Goal: Task Accomplishment & Management: Manage account settings

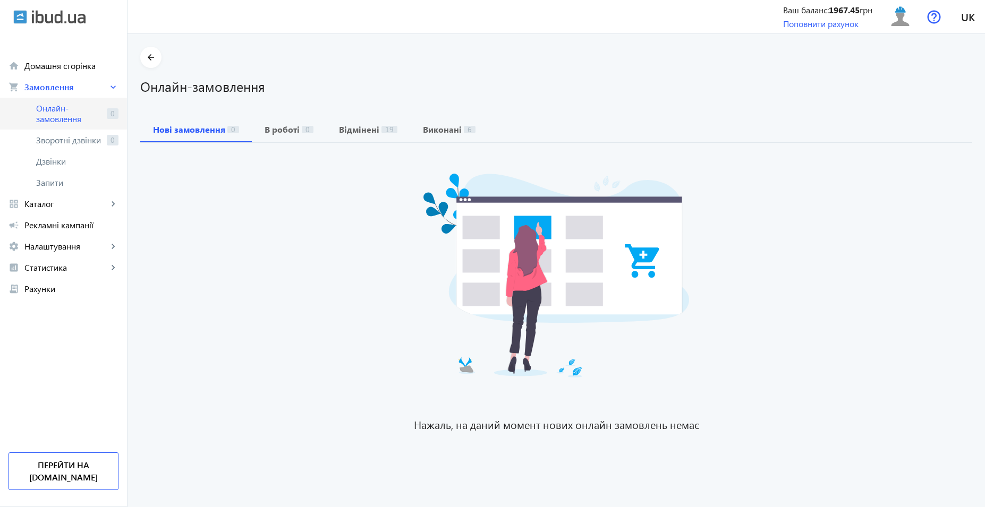
click at [64, 112] on span "Онлайн-замовлення" at bounding box center [69, 113] width 66 height 21
click at [62, 203] on span "Каталог" at bounding box center [65, 204] width 83 height 11
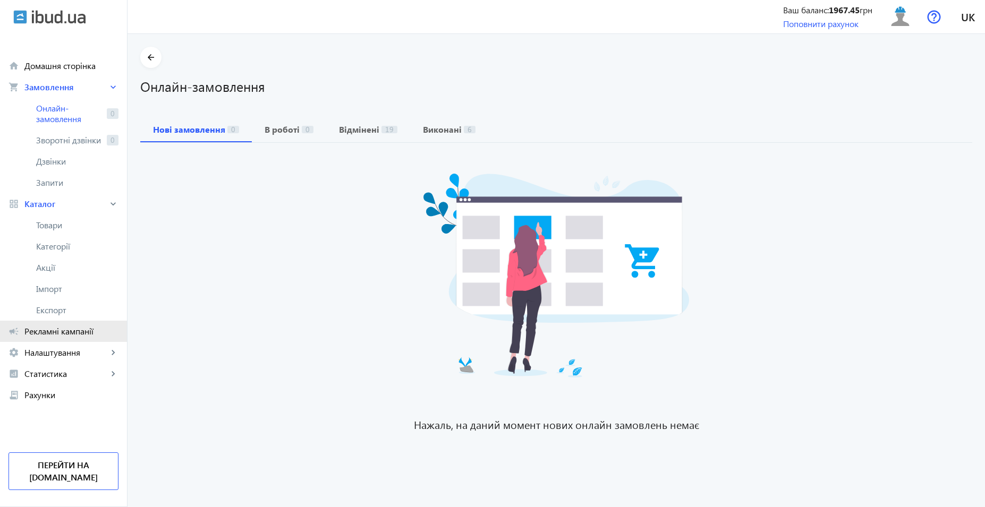
click at [80, 334] on span "Рекламні кампанії" at bounding box center [71, 331] width 94 height 11
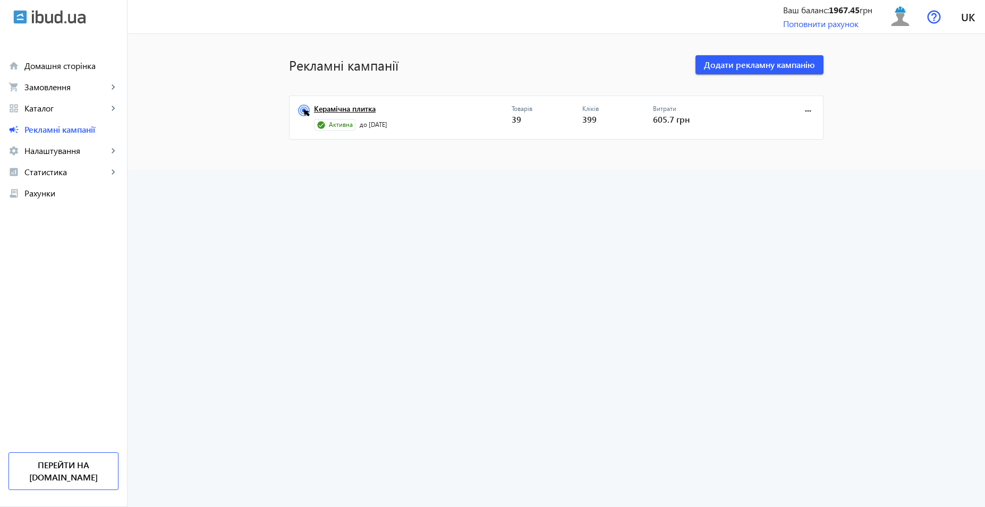
click at [372, 110] on link "Керамічна плитка" at bounding box center [413, 112] width 198 height 15
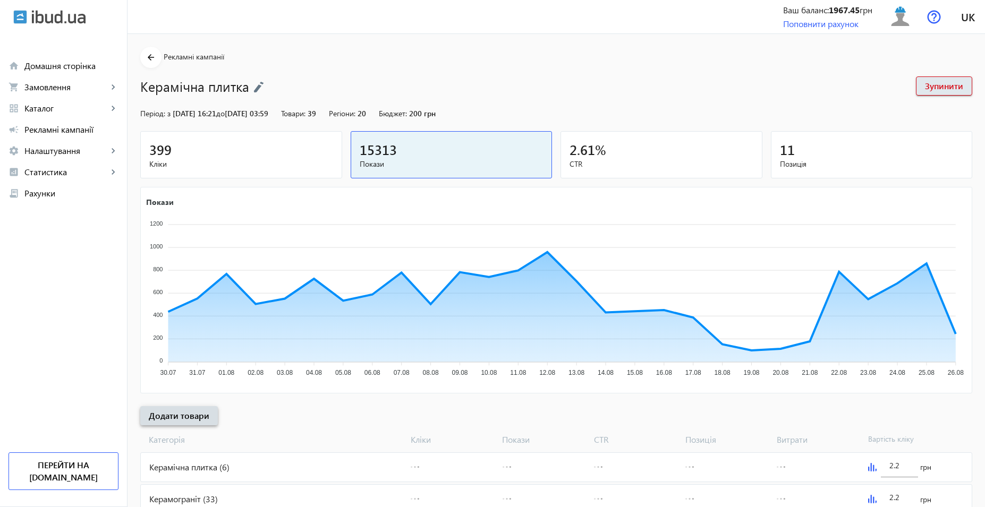
click at [182, 419] on span "Додати товари" at bounding box center [179, 416] width 61 height 12
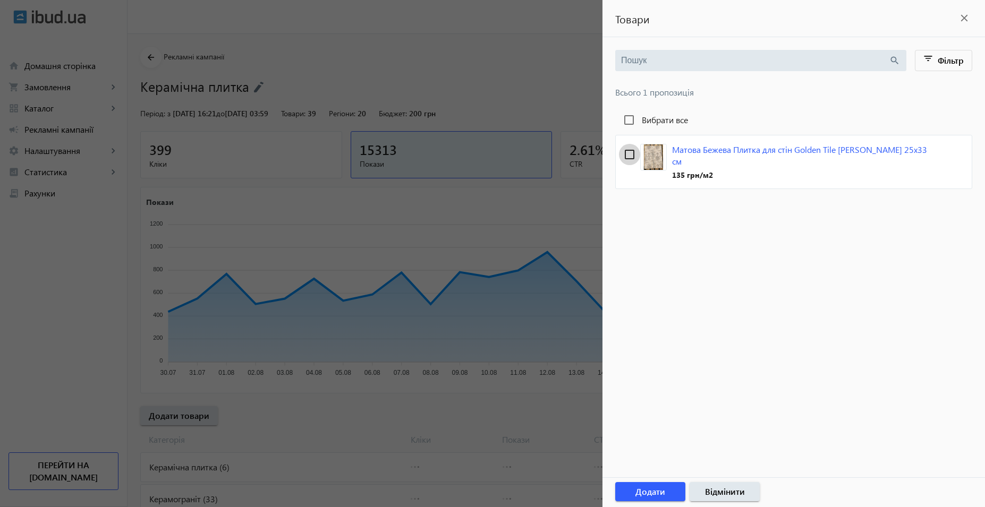
click at [631, 154] on input "checkbox" at bounding box center [629, 154] width 21 height 21
checkbox input "true"
click at [654, 496] on span "Додати" at bounding box center [650, 492] width 30 height 12
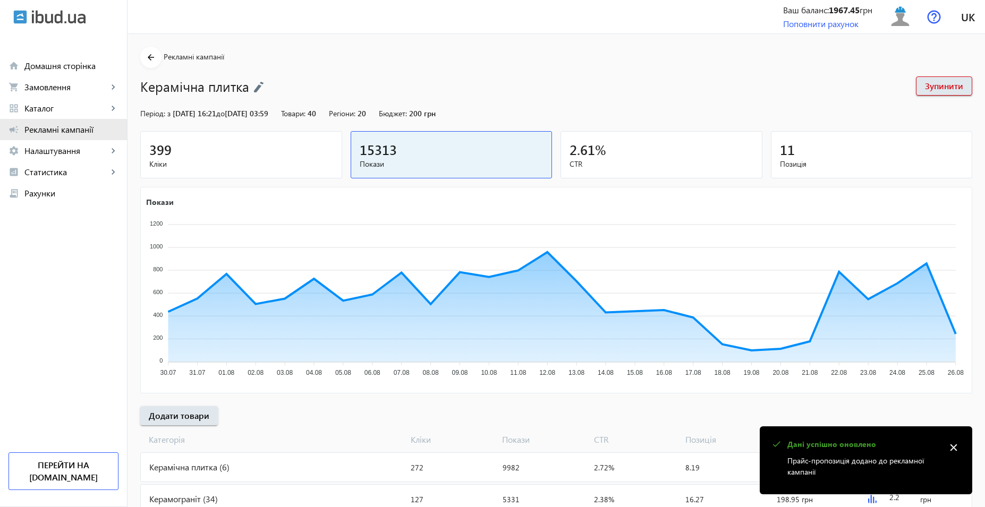
click at [57, 134] on span "Рекламні кампанії" at bounding box center [71, 129] width 94 height 11
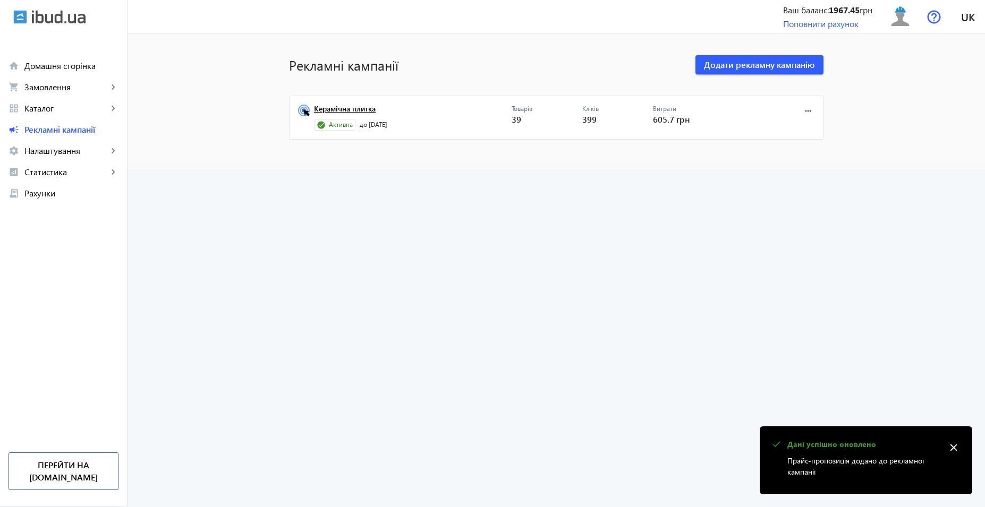
click at [337, 113] on link "Керамічна плитка" at bounding box center [413, 112] width 198 height 15
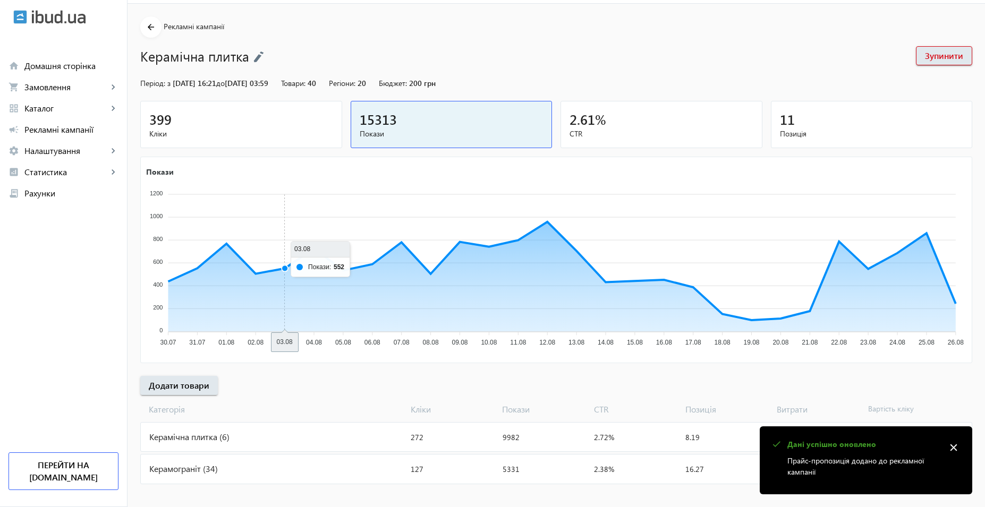
scroll to position [39, 0]
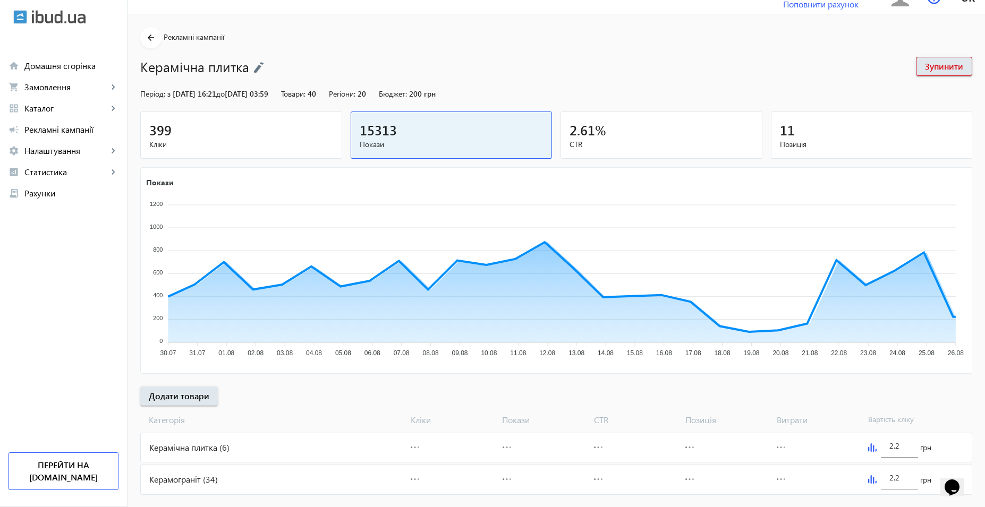
scroll to position [39, 0]
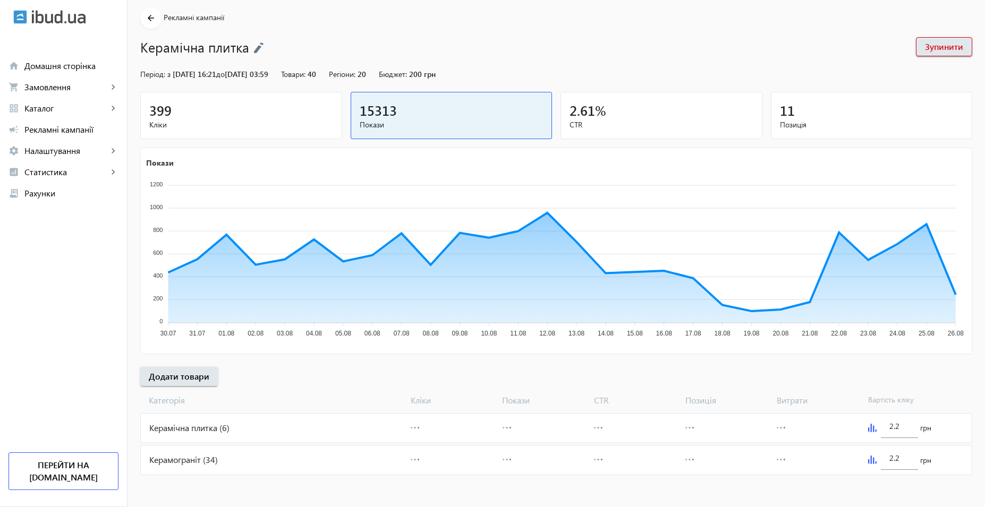
click at [289, 456] on div "Керамограніт (34)" at bounding box center [274, 460] width 266 height 29
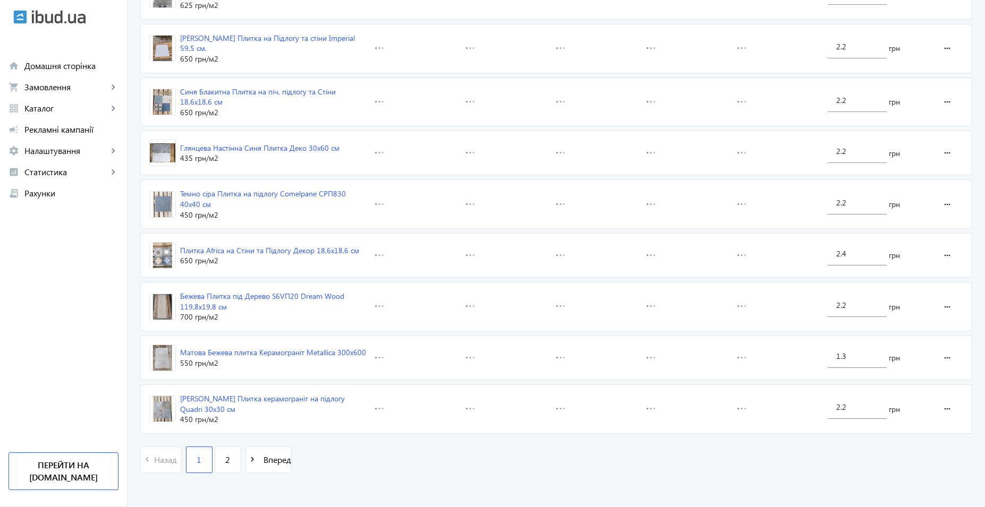
scroll to position [1527, 0]
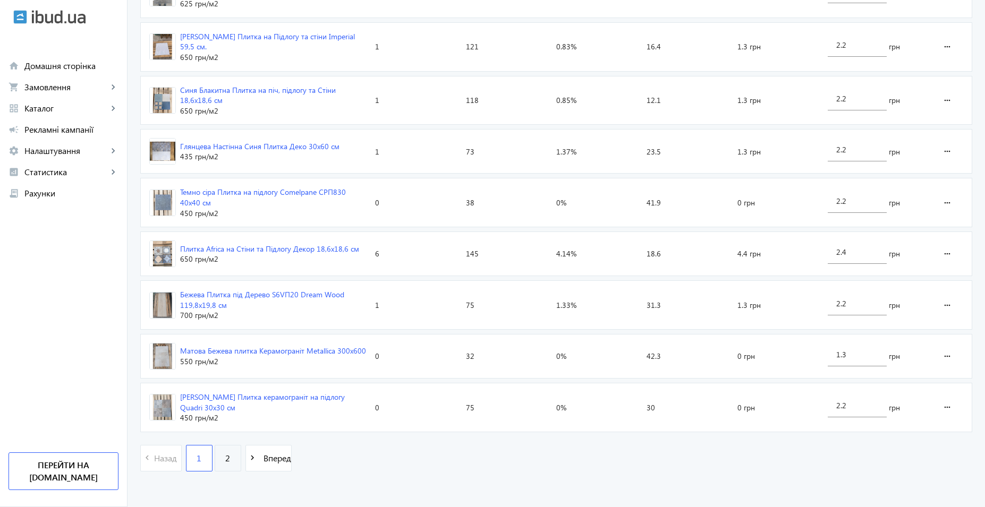
click at [233, 457] on link "2" at bounding box center [228, 458] width 27 height 27
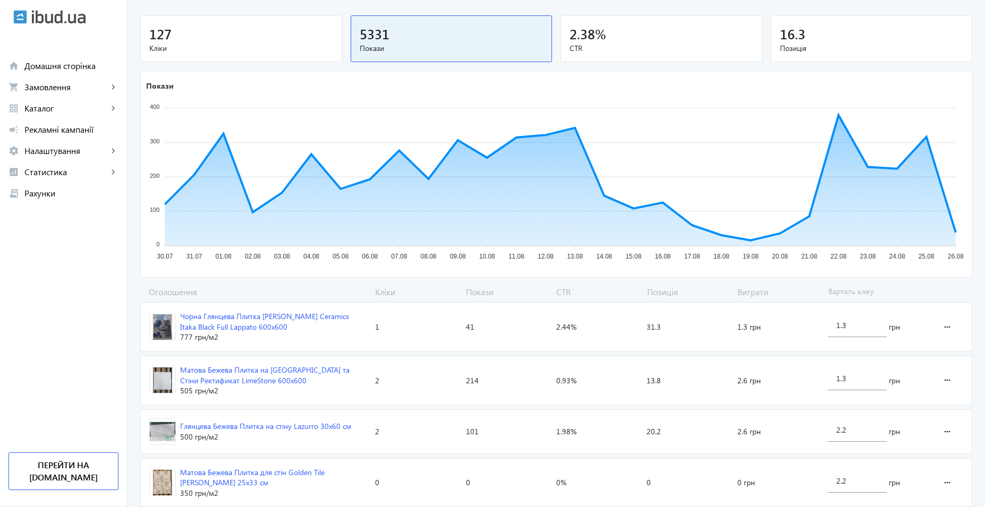
scroll to position [181, 0]
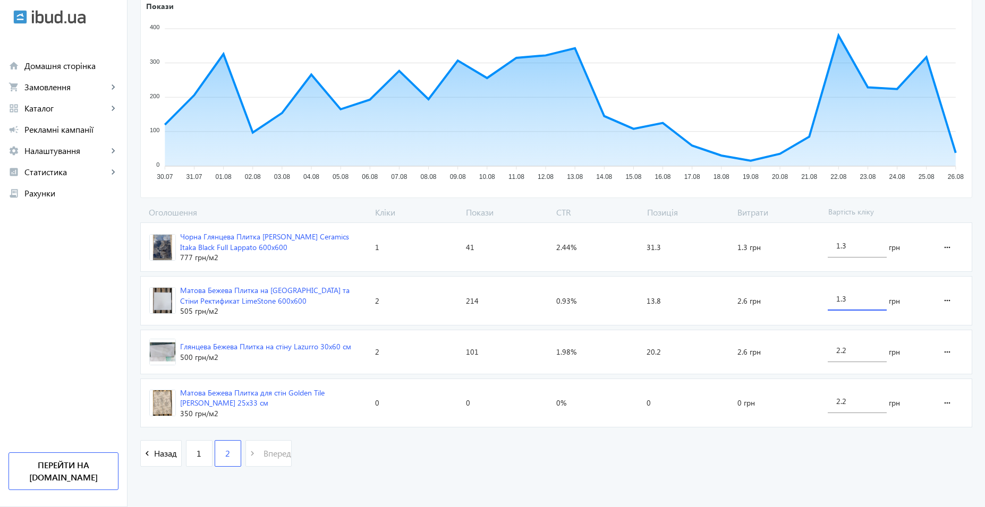
drag, startPoint x: 864, startPoint y: 300, endPoint x: 811, endPoint y: 301, distance: 52.6
click at [811, 301] on section "Матова Бежева Плитка на Підлогу та Стіни Ректификат LimeStone 600х600 505 грн /…" at bounding box center [556, 300] width 832 height 49
type input "0.5"
click at [857, 243] on loading-spinner "Оголошення Кліки Покази CTR Позиція Витрати Вартість кліку Чорна Глянцева Плитк…" at bounding box center [556, 342] width 832 height 271
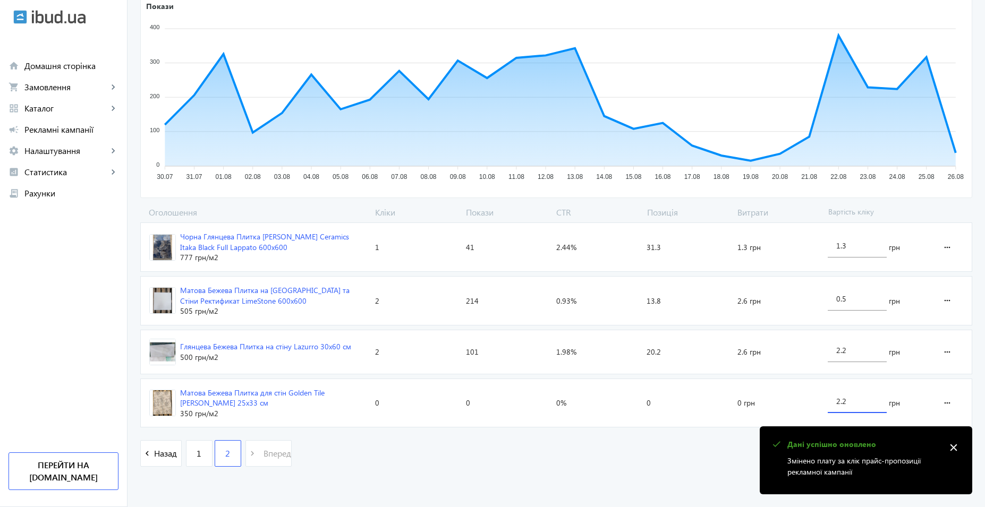
drag, startPoint x: 853, startPoint y: 403, endPoint x: 787, endPoint y: 402, distance: 66.4
click at [787, 402] on section "Матова Бежева Плитка для стін Golden Tile [PERSON_NAME] 25х33 см 350 грн /м2 Кл…" at bounding box center [556, 403] width 832 height 49
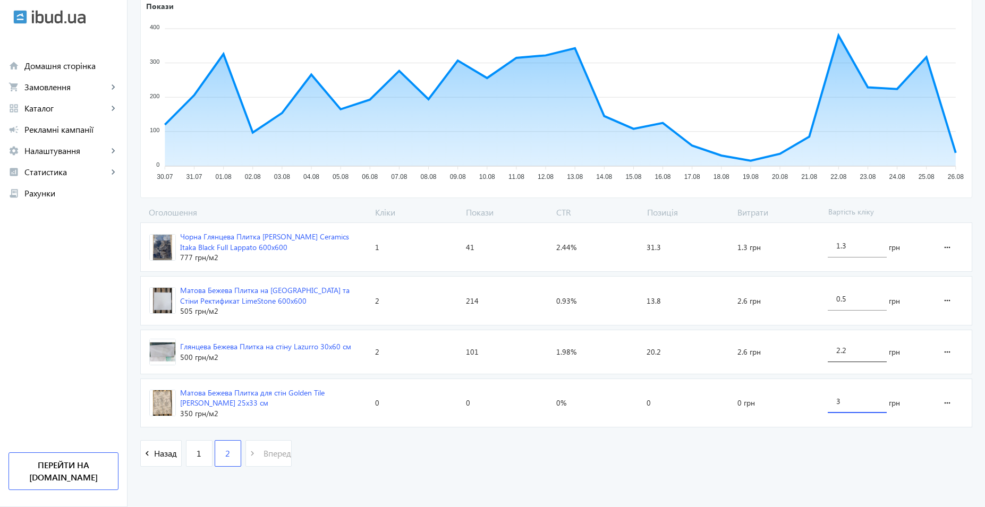
type input "3"
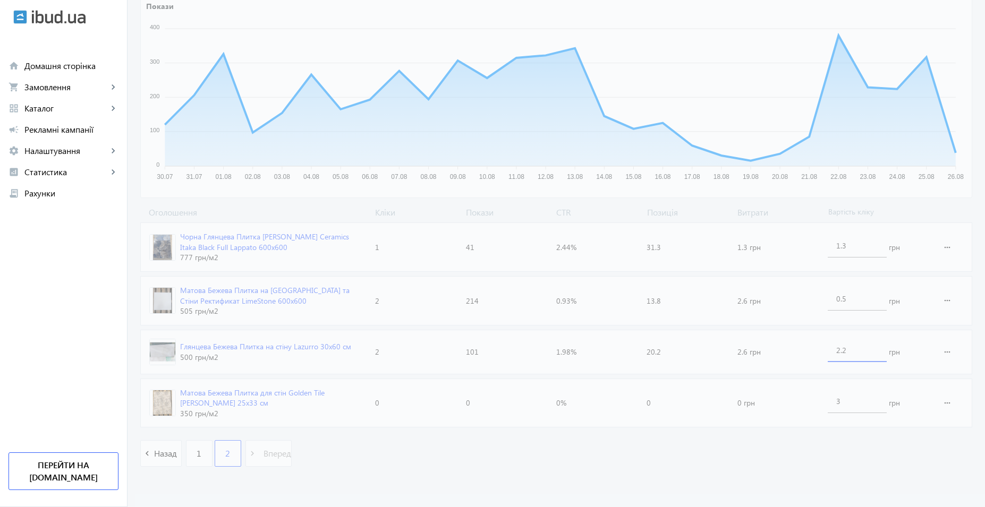
click at [869, 348] on loading-spinner "Оголошення Кліки Покази CTR Позиція Витрати Вартість кліку Чорна Глянцева Плитк…" at bounding box center [556, 342] width 832 height 271
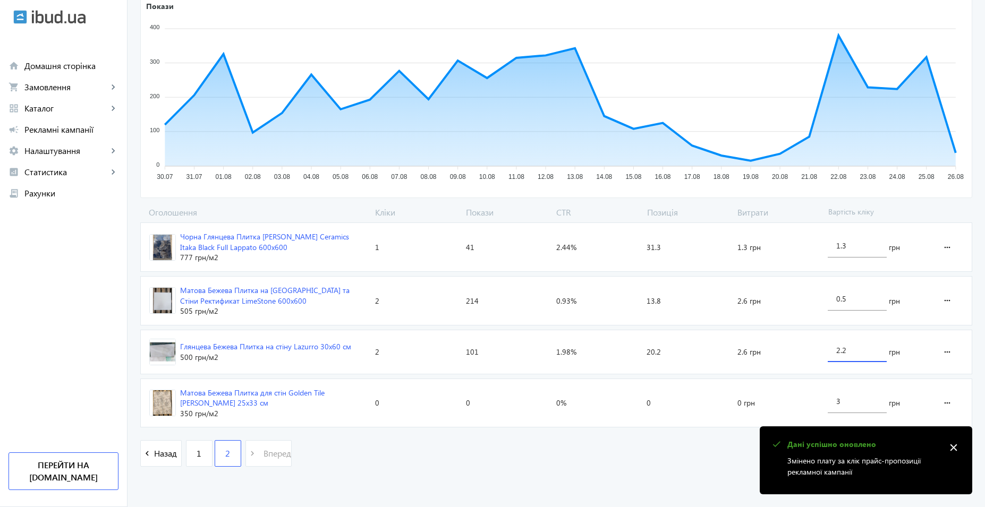
click at [304, 397] on div "Матова Бежева Плитка для стін Golden Tile [PERSON_NAME] 25х33 см" at bounding box center [273, 398] width 186 height 21
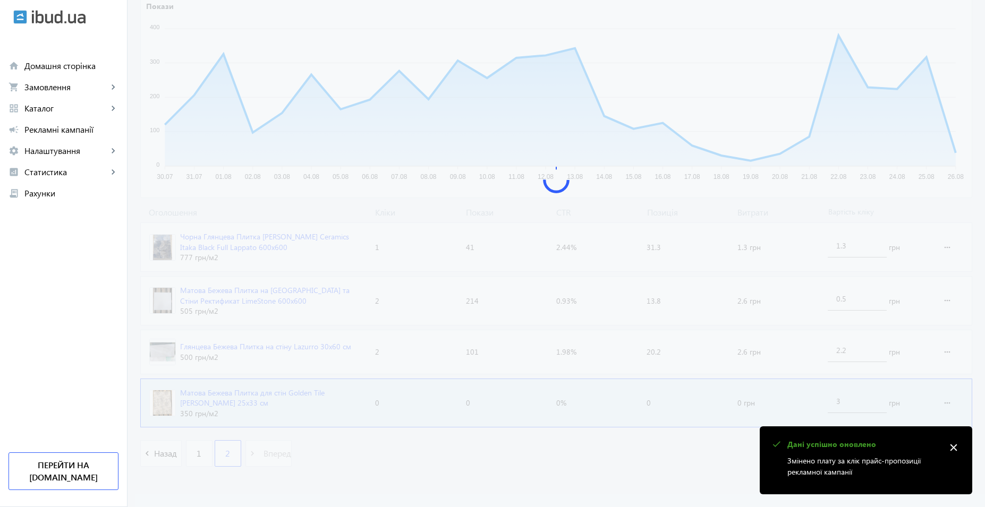
scroll to position [0, 0]
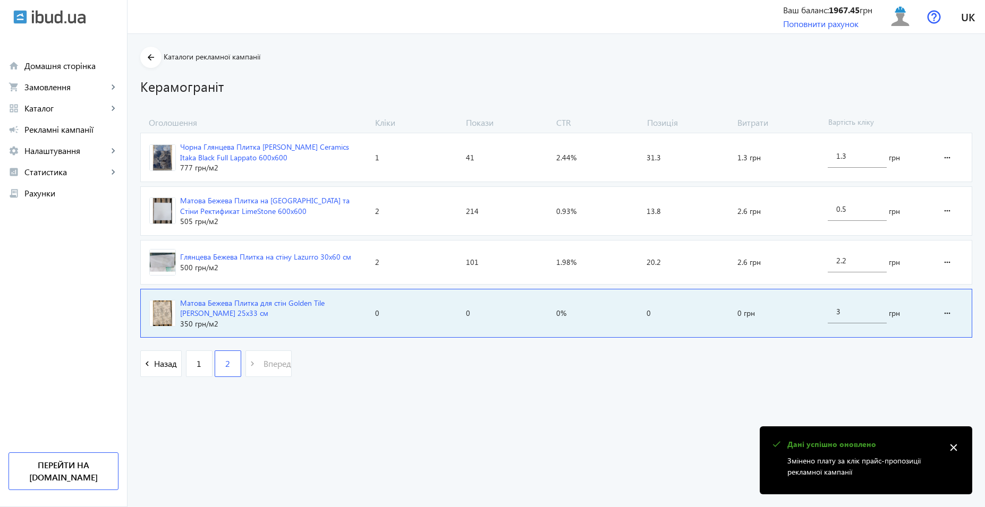
click at [232, 303] on div "Матова Бежева Плитка для стін Golden Tile [PERSON_NAME] 25х33 см" at bounding box center [273, 308] width 186 height 21
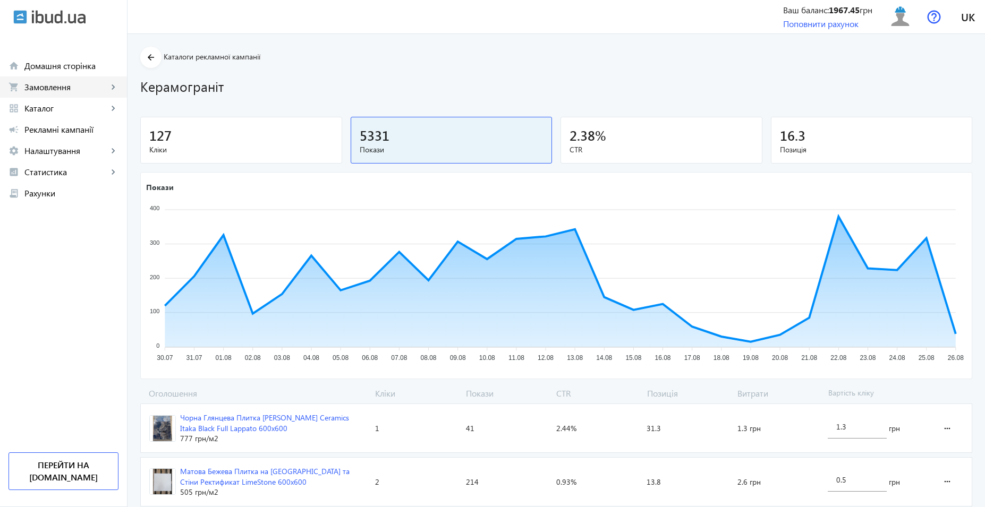
click at [82, 90] on span "Замовлення" at bounding box center [65, 87] width 83 height 11
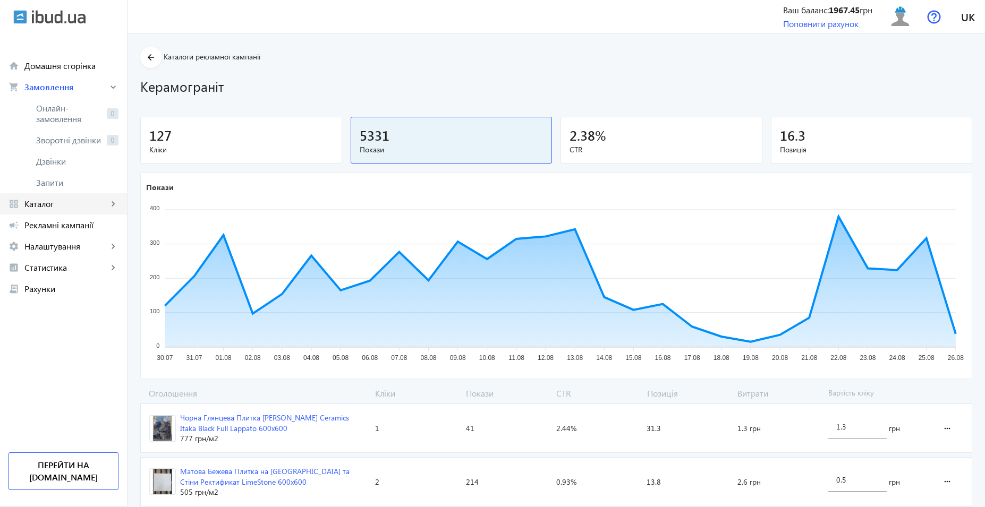
click at [55, 201] on span "Каталог" at bounding box center [65, 204] width 83 height 11
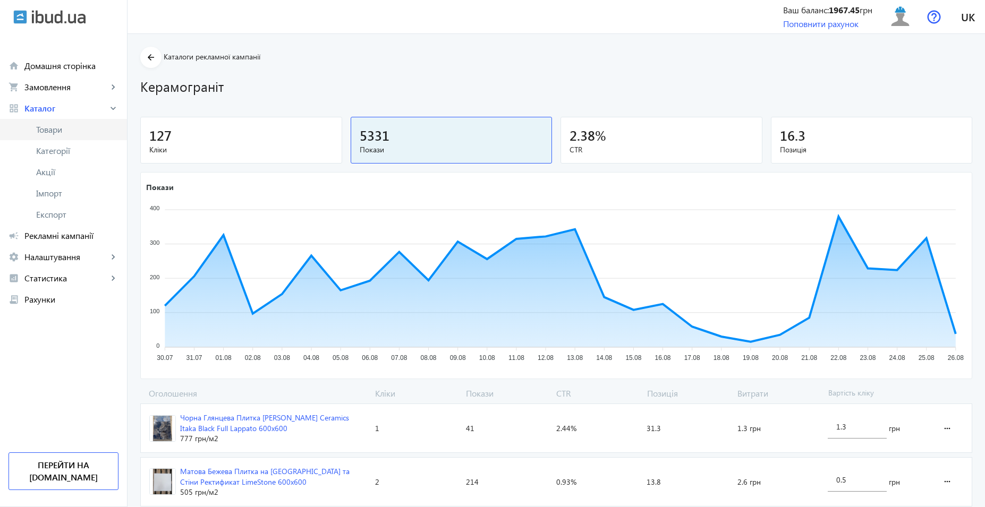
click at [70, 130] on span "Товари" at bounding box center [77, 129] width 82 height 11
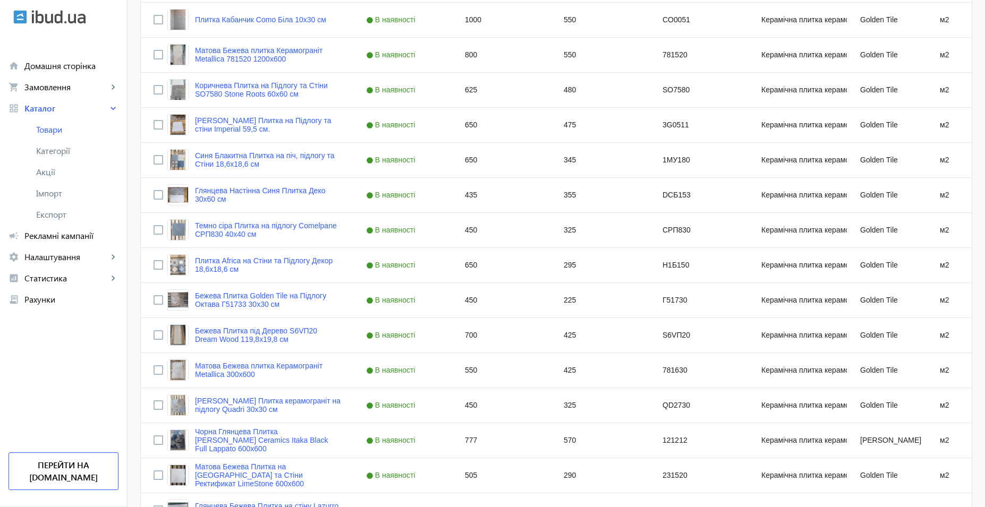
scroll to position [1273, 0]
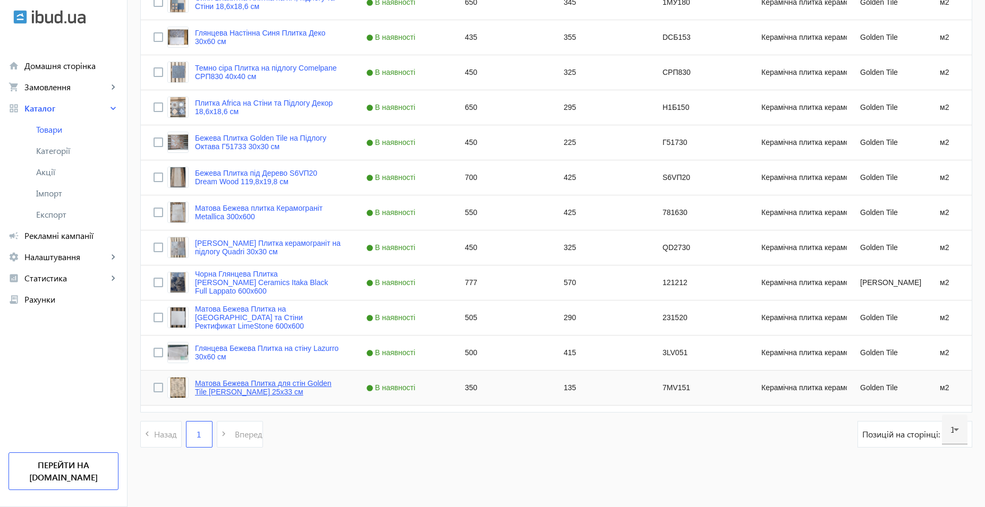
click at [291, 390] on link "Матова Бежева Плитка для стін Golden Tile [PERSON_NAME] 25х33 см" at bounding box center [268, 387] width 146 height 17
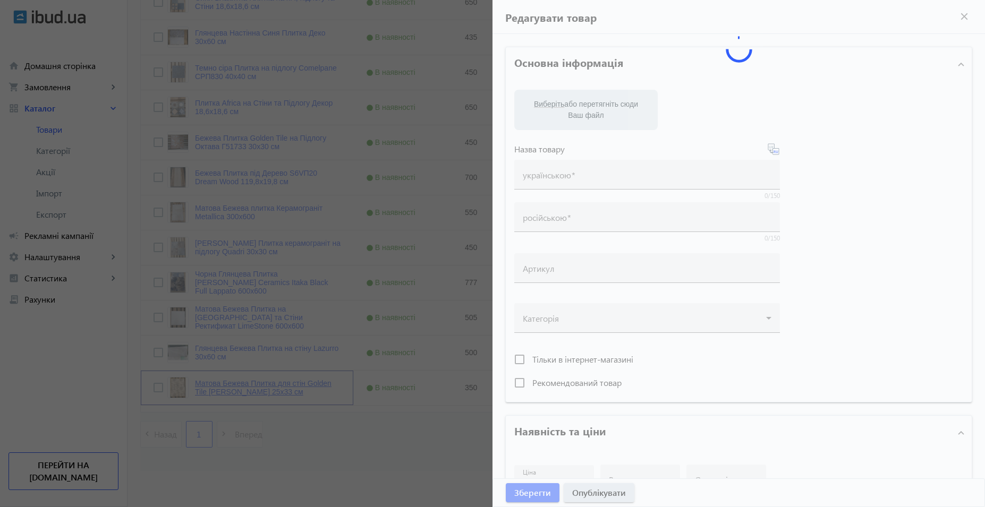
type input "Матова Бежева Плитка для стін Golden Tile [PERSON_NAME] 25х33 см"
type input "Матовая Бежевая Плитка для стен Golden Tile [PERSON_NAME] 25х33 см"
type input "7МV151"
type input "350"
type input "5"
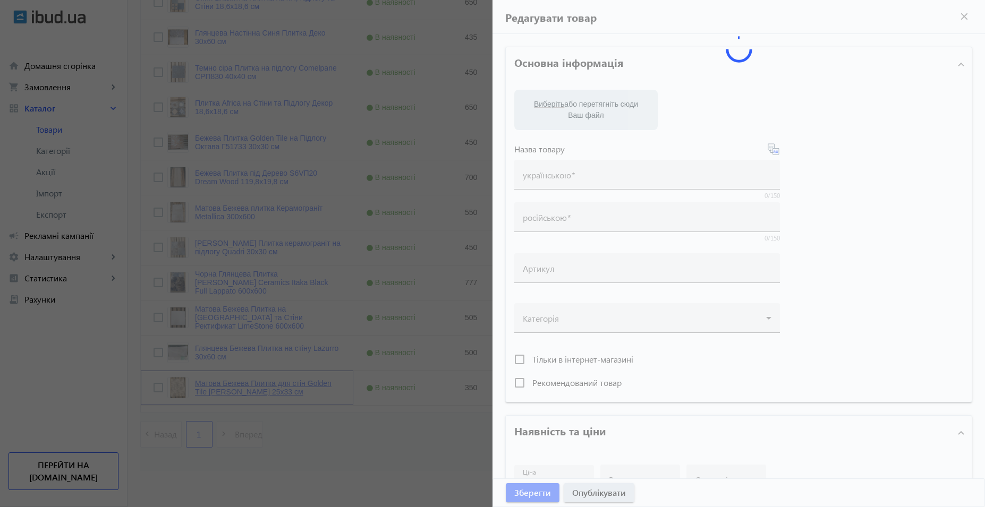
type input "500"
type input "Матова Бежева Плитка для стін Golden Tile [PERSON_NAME] 25х33 см"
type input "Матовая Бежевая Плитка для стен Golden Tile [PERSON_NAME] 25х33 см"
type input "Матова плитка, Бежева Плитка, плитка для стін, плитка Golden Tile,"
type input "Матовая плитка, Бежевая Плитка, плитка для стен, плитка Golden Tile,"
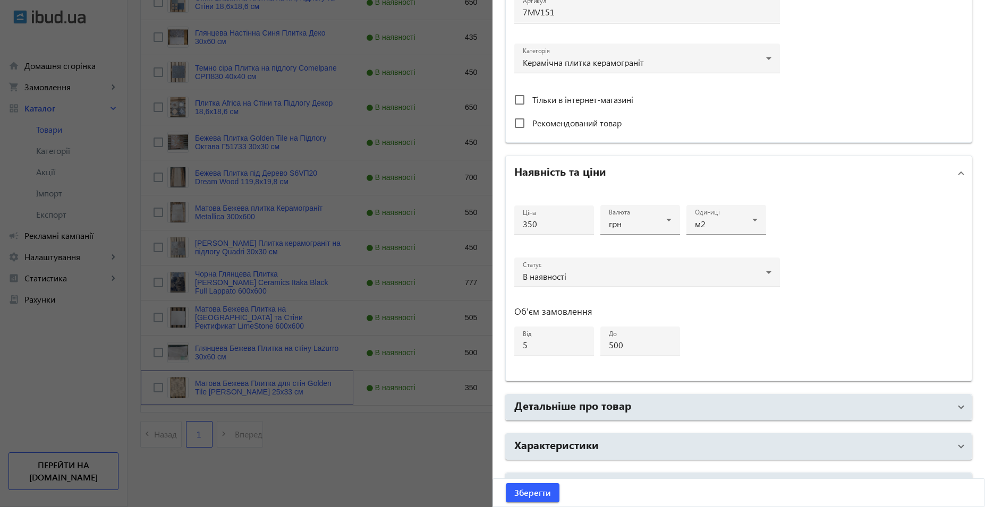
scroll to position [379, 0]
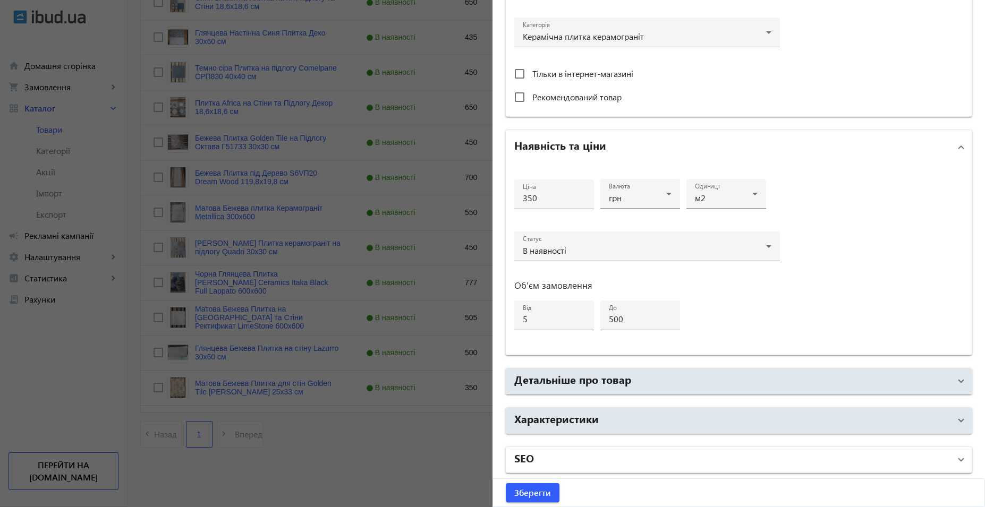
click at [586, 461] on mat-panel-title "SEO" at bounding box center [732, 459] width 436 height 19
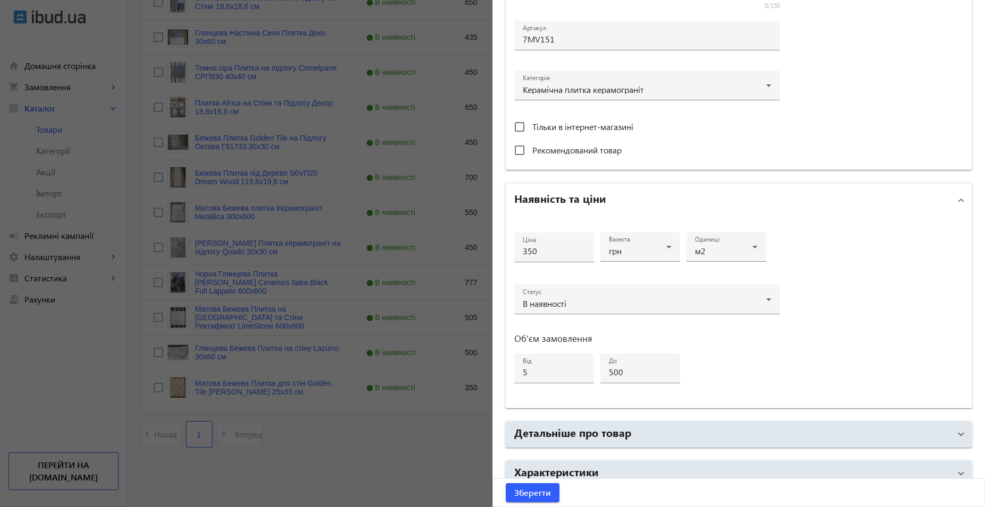
scroll to position [592, 0]
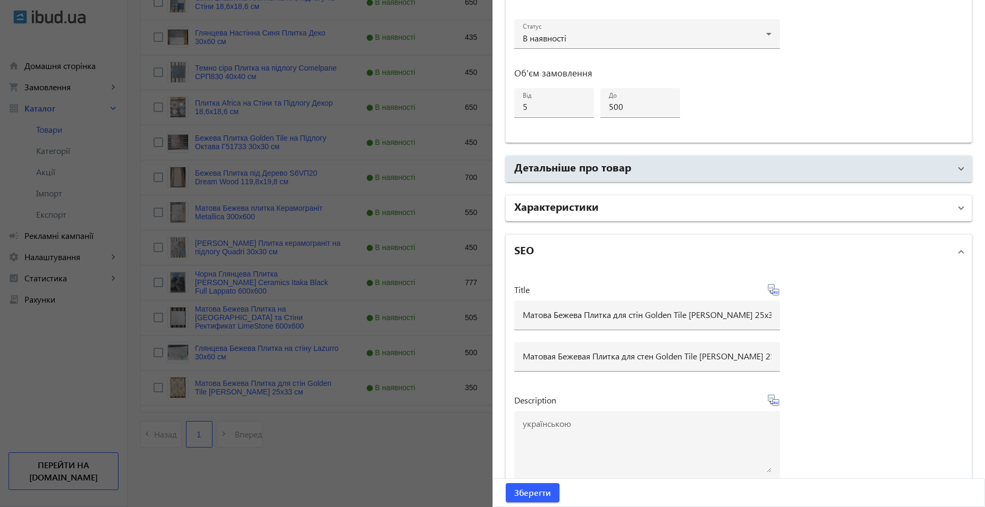
click at [649, 212] on mat-panel-title "Характеристики" at bounding box center [732, 208] width 436 height 19
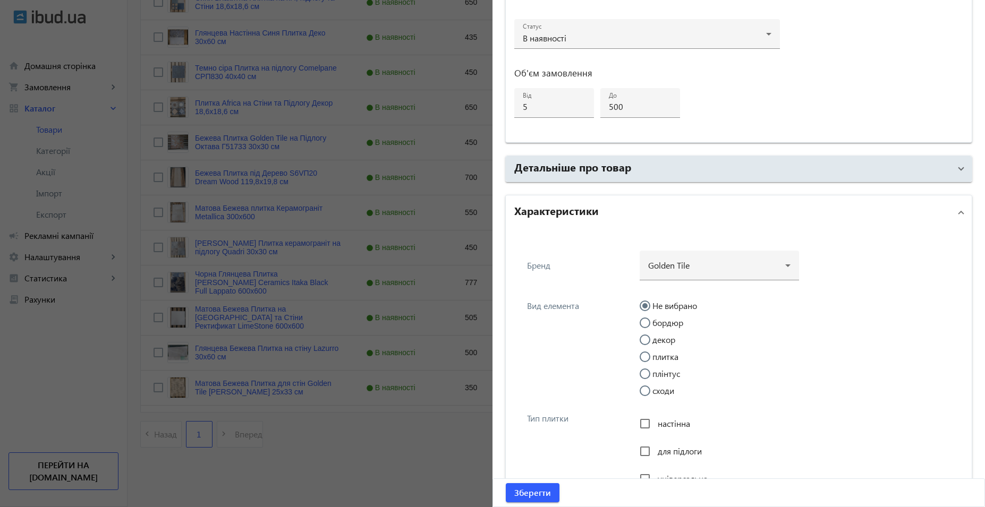
click at [666, 359] on label "плитка" at bounding box center [664, 357] width 28 height 8
click at [661, 359] on input "плитка" at bounding box center [650, 362] width 21 height 21
radio input "true"
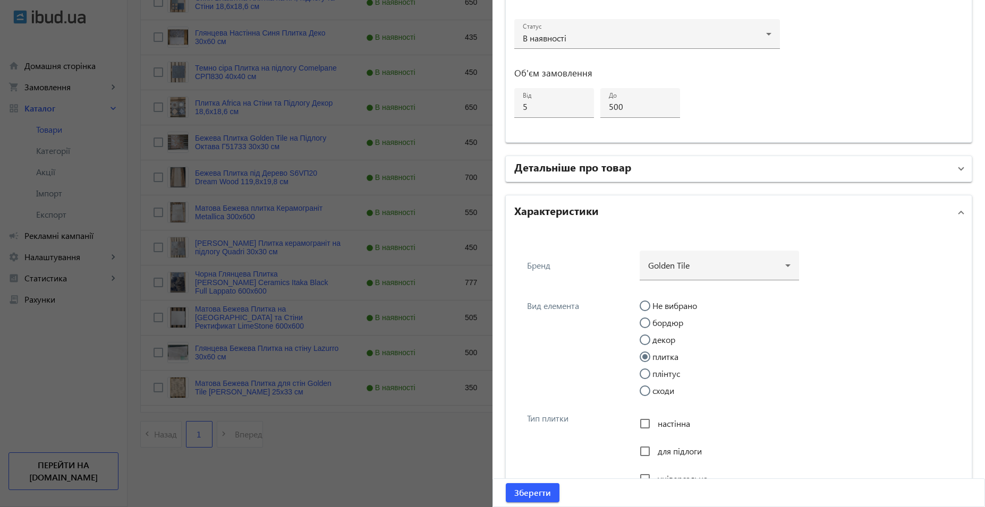
click at [734, 175] on mat-panel-title "Детальніше про товар" at bounding box center [732, 168] width 436 height 19
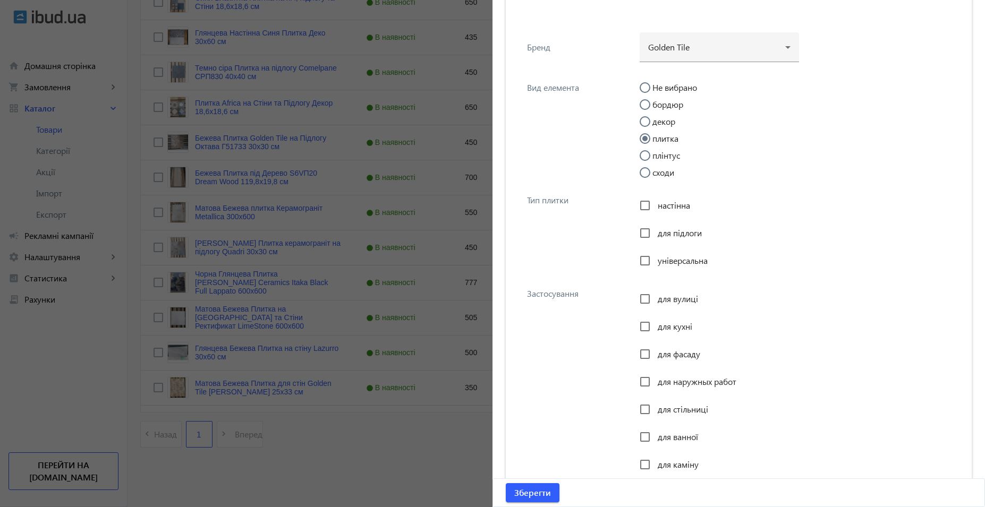
scroll to position [1176, 0]
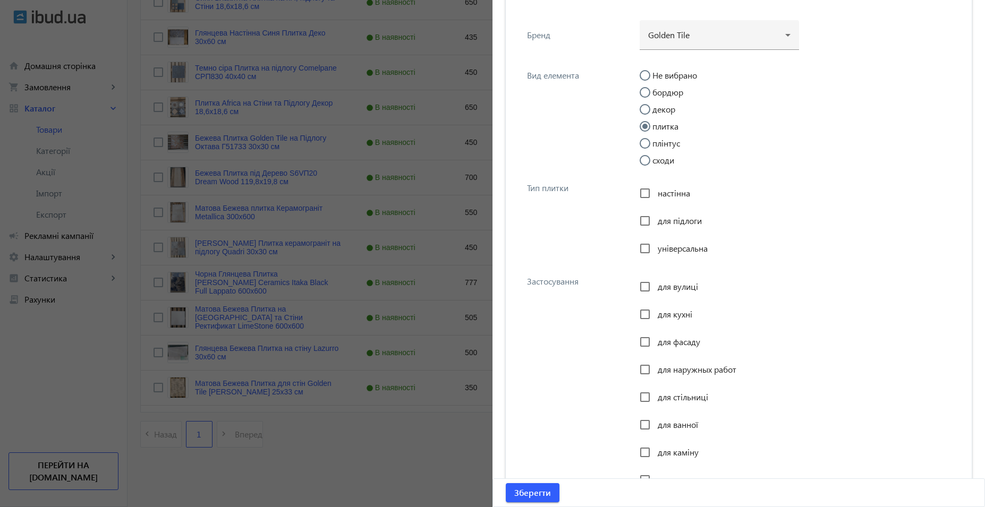
click at [680, 190] on span "настінна" at bounding box center [674, 193] width 32 height 11
click at [655, 190] on input "настінна" at bounding box center [644, 193] width 21 height 21
checkbox input "true"
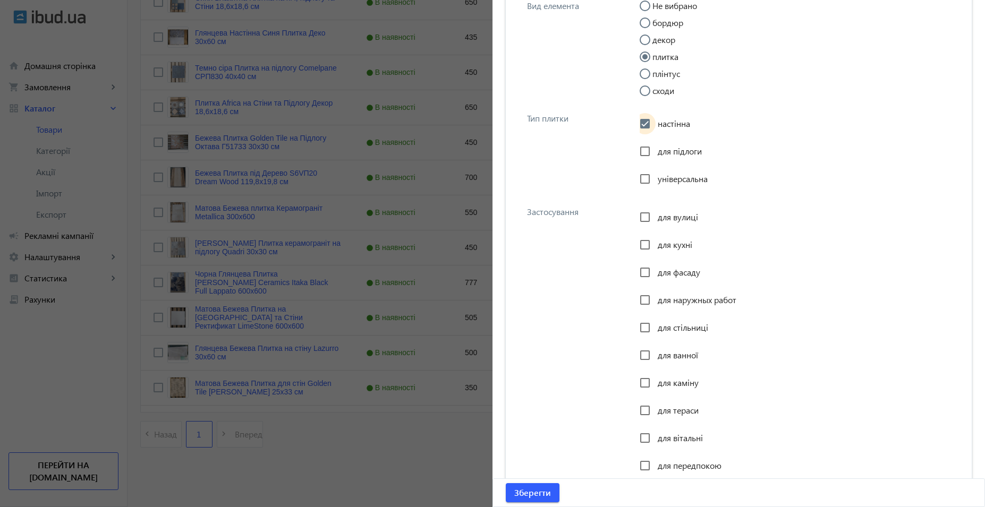
scroll to position [1335, 0]
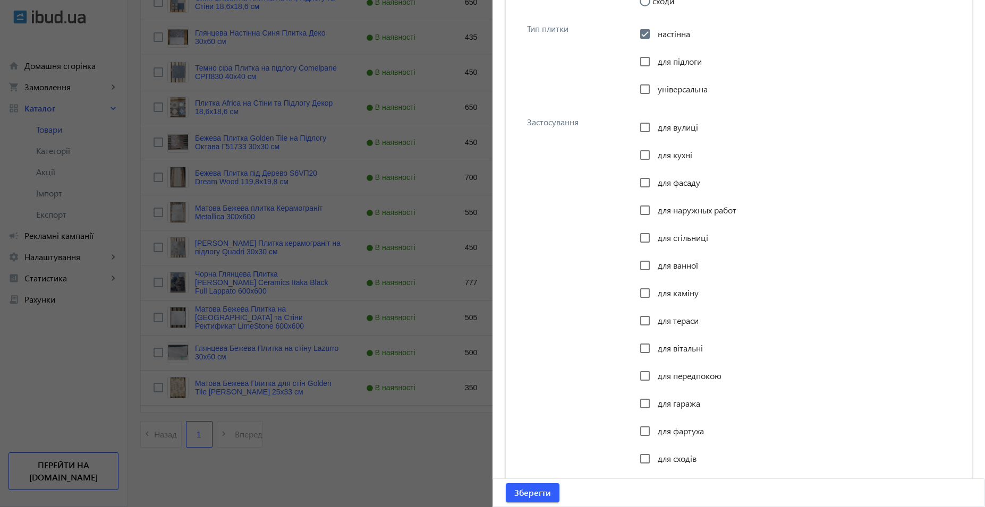
click at [683, 154] on span "для кухні" at bounding box center [675, 154] width 35 height 11
click at [655, 154] on input "для кухні" at bounding box center [644, 154] width 21 height 21
checkbox input "true"
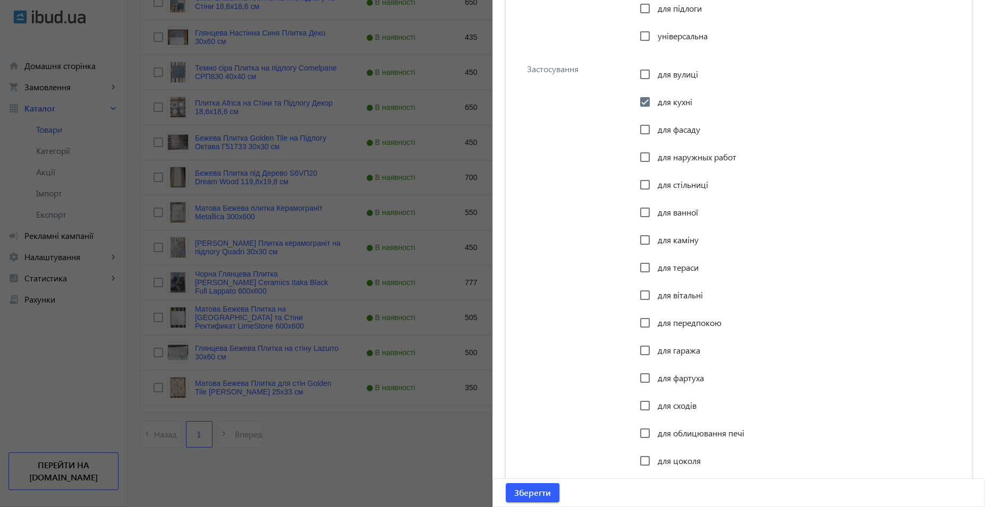
click at [691, 212] on span "для ванної" at bounding box center [678, 212] width 40 height 11
click at [655, 212] on input "для ванної" at bounding box center [644, 212] width 21 height 21
checkbox input "true"
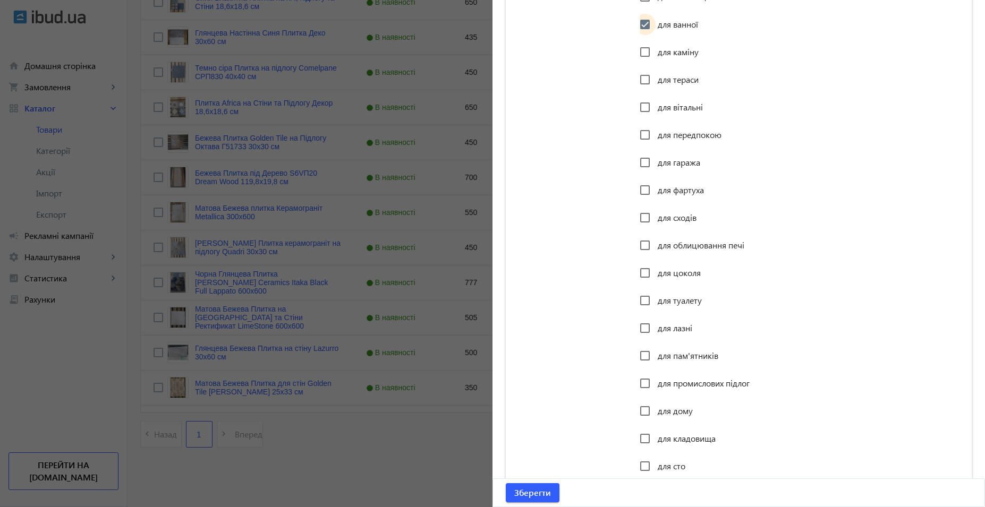
scroll to position [1654, 0]
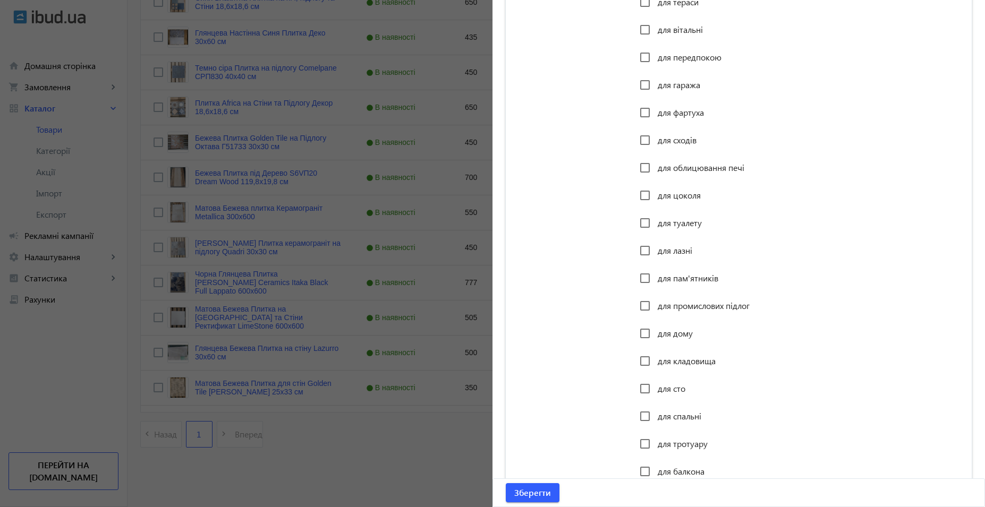
click at [699, 116] on span "для фартуха" at bounding box center [681, 112] width 46 height 11
click at [655, 116] on input "для фартуха" at bounding box center [644, 112] width 21 height 21
checkbox input "true"
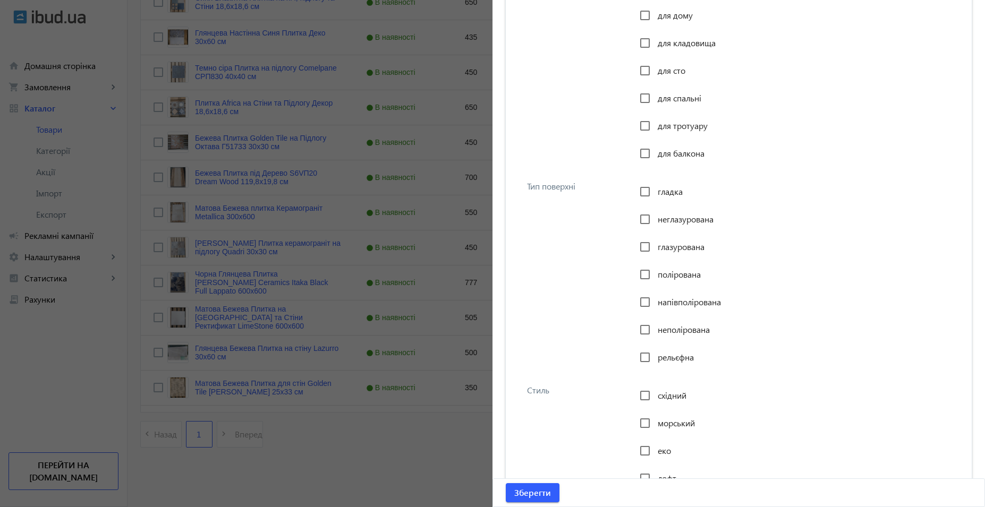
scroll to position [1973, 0]
click at [658, 189] on span "гладка" at bounding box center [670, 190] width 25 height 11
click at [654, 189] on input "гладка" at bounding box center [644, 191] width 21 height 21
checkbox input "true"
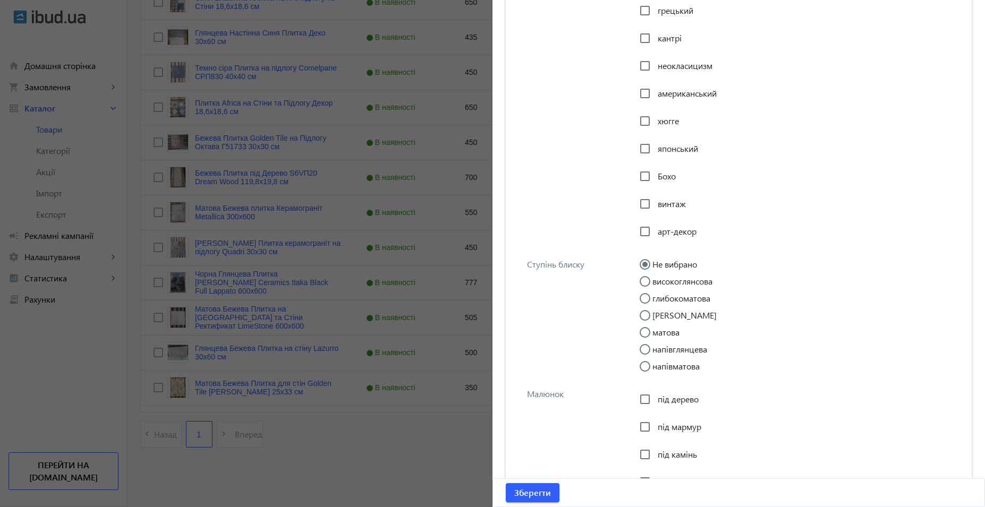
scroll to position [2663, 0]
click at [674, 198] on span "винтаж" at bounding box center [672, 201] width 28 height 11
click at [655, 198] on input "винтаж" at bounding box center [644, 201] width 21 height 21
checkbox input "true"
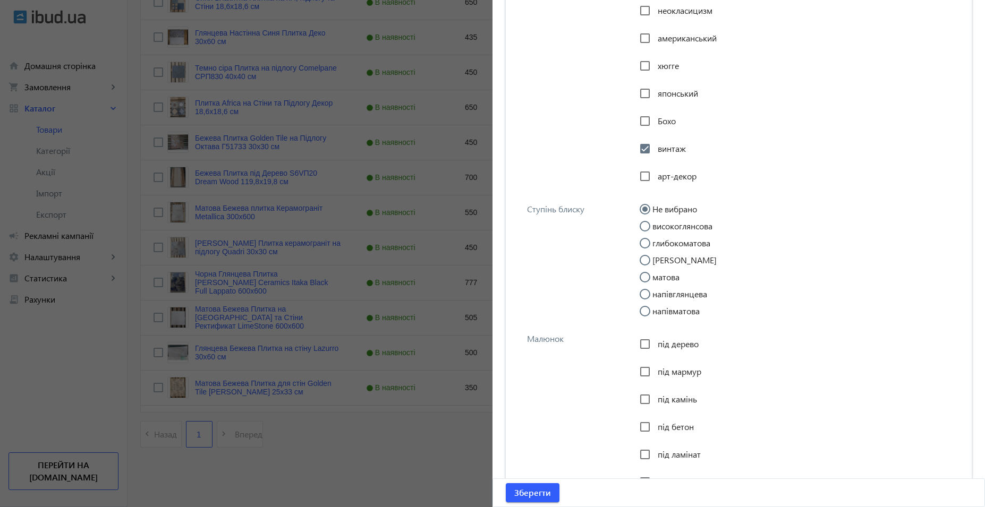
click at [667, 278] on label "матова" at bounding box center [664, 277] width 29 height 8
click at [661, 278] on input "матова" at bounding box center [650, 282] width 21 height 21
radio input "true"
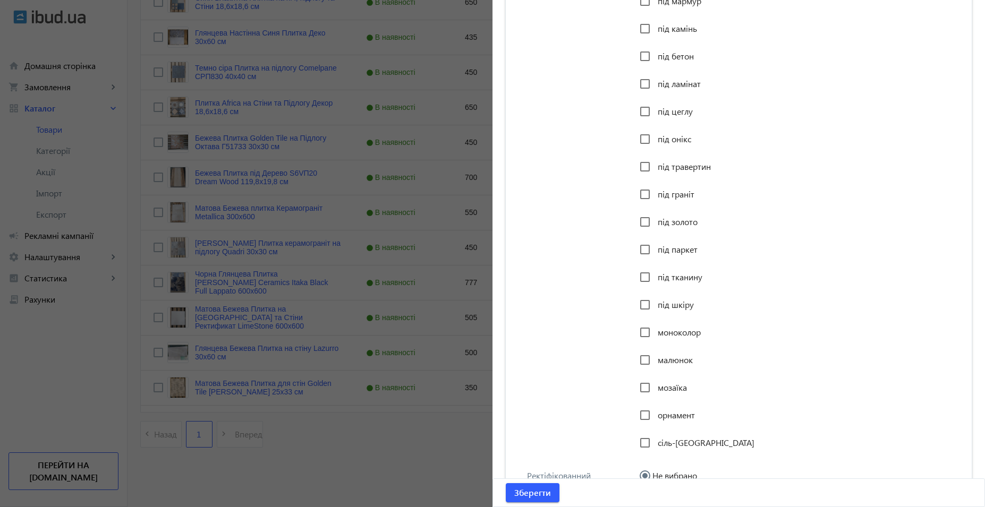
scroll to position [3088, 0]
click at [676, 356] on span "малюнок" at bounding box center [675, 358] width 35 height 11
click at [655, 356] on input "малюнок" at bounding box center [644, 358] width 21 height 21
checkbox input "true"
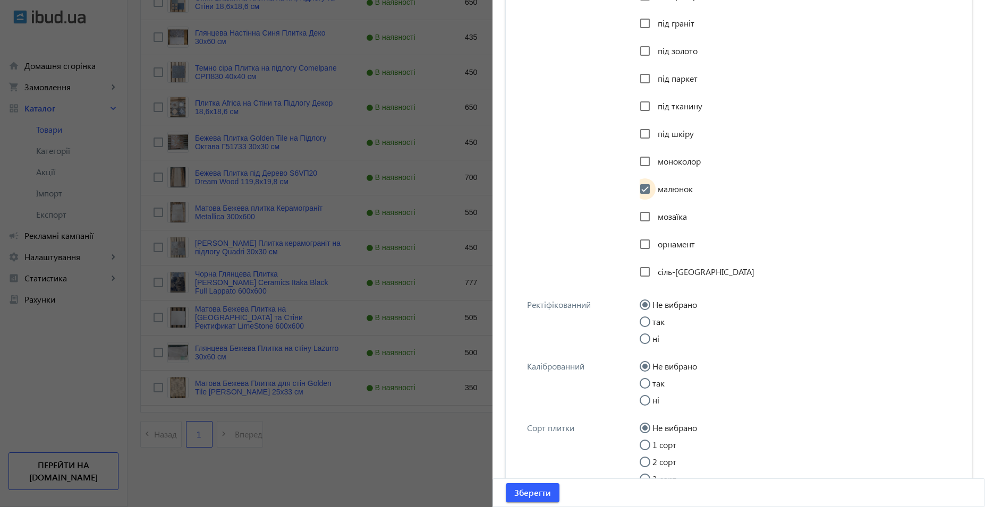
scroll to position [3354, 0]
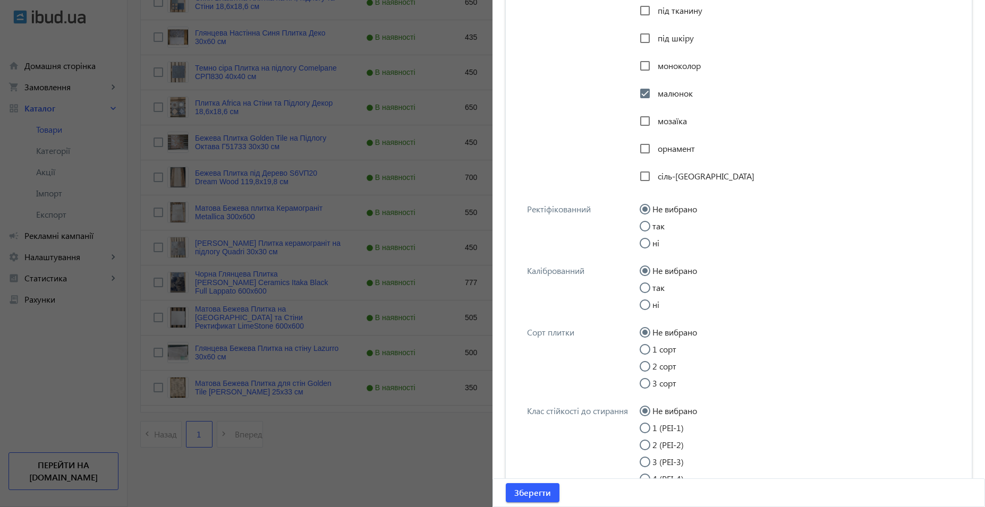
click at [654, 244] on input "ні" at bounding box center [650, 248] width 21 height 21
radio input "true"
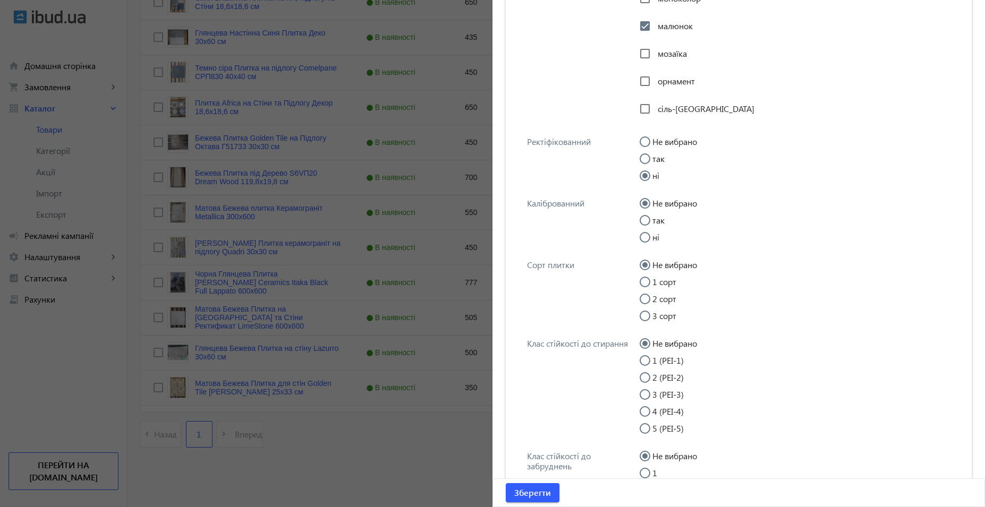
scroll to position [3460, 0]
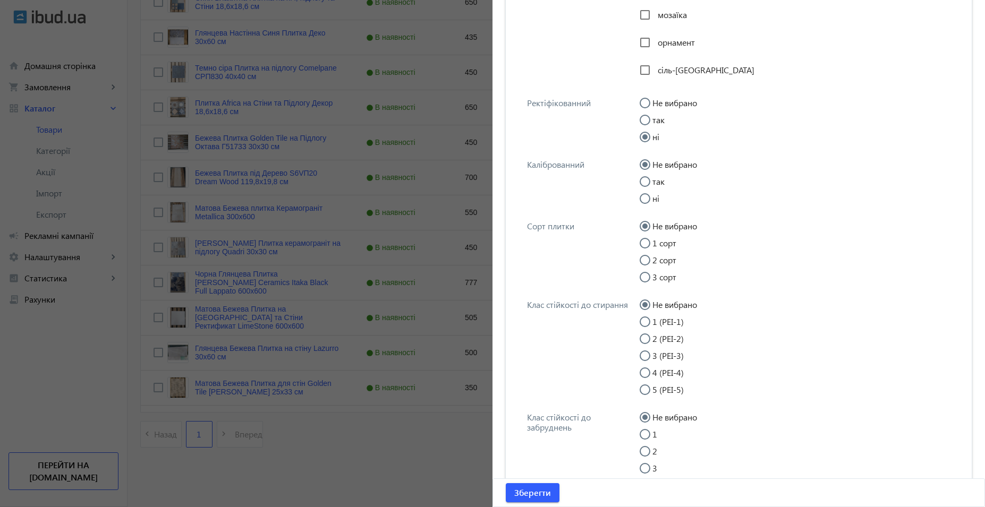
click at [670, 243] on label "1 сорт" at bounding box center [663, 243] width 26 height 8
click at [661, 243] on input "1 сорт" at bounding box center [650, 248] width 21 height 21
radio input "true"
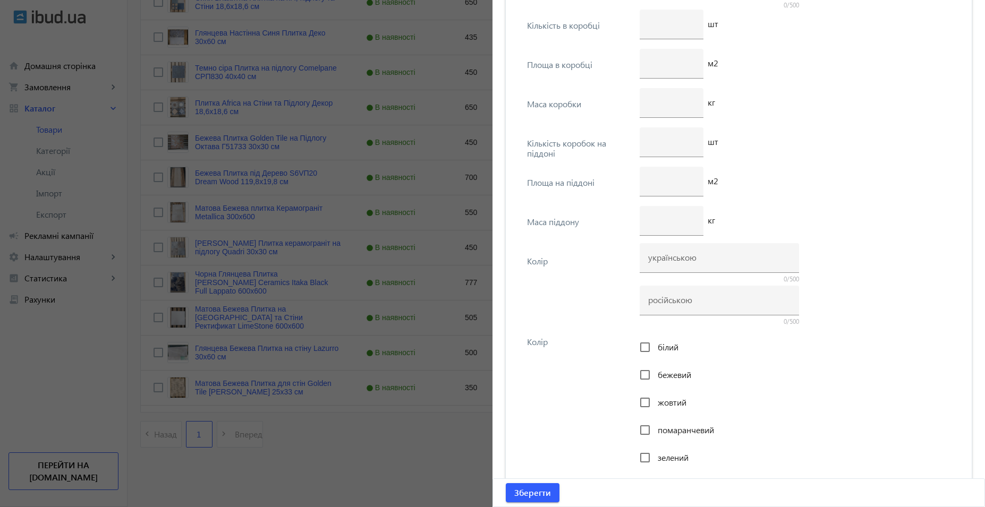
scroll to position [4576, 0]
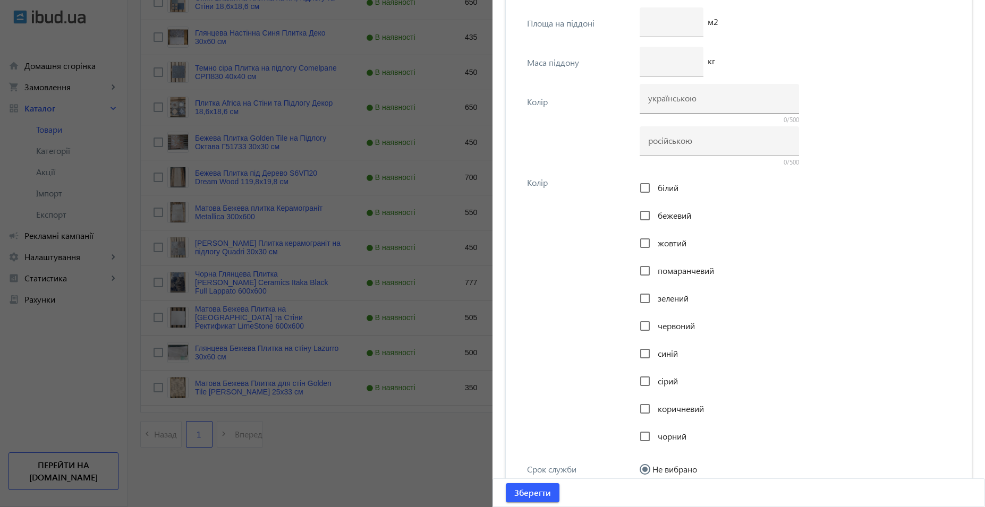
click at [655, 223] on div "бежевий" at bounding box center [666, 215] width 52 height 21
click at [658, 218] on span "бежевий" at bounding box center [674, 215] width 33 height 11
click at [655, 218] on input "бежевий" at bounding box center [644, 215] width 21 height 21
checkbox input "true"
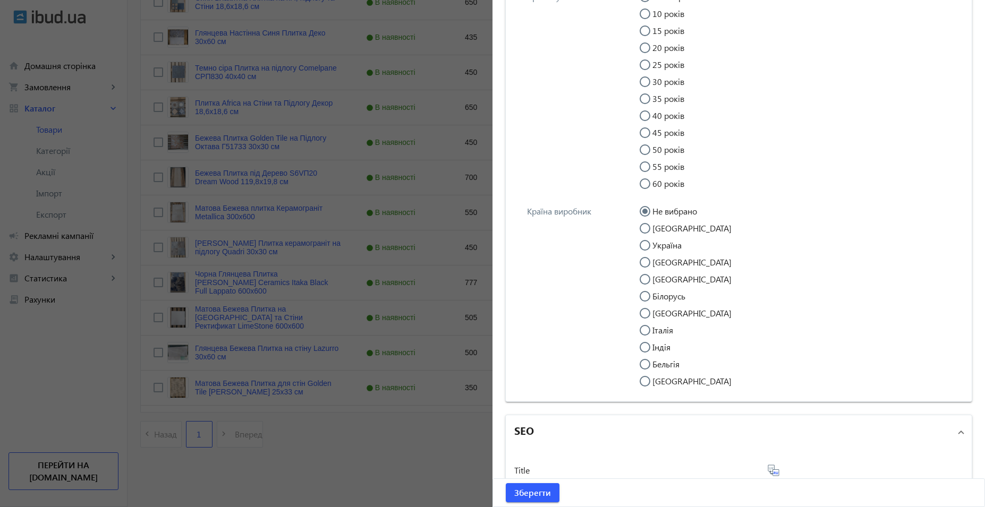
scroll to position [5213, 0]
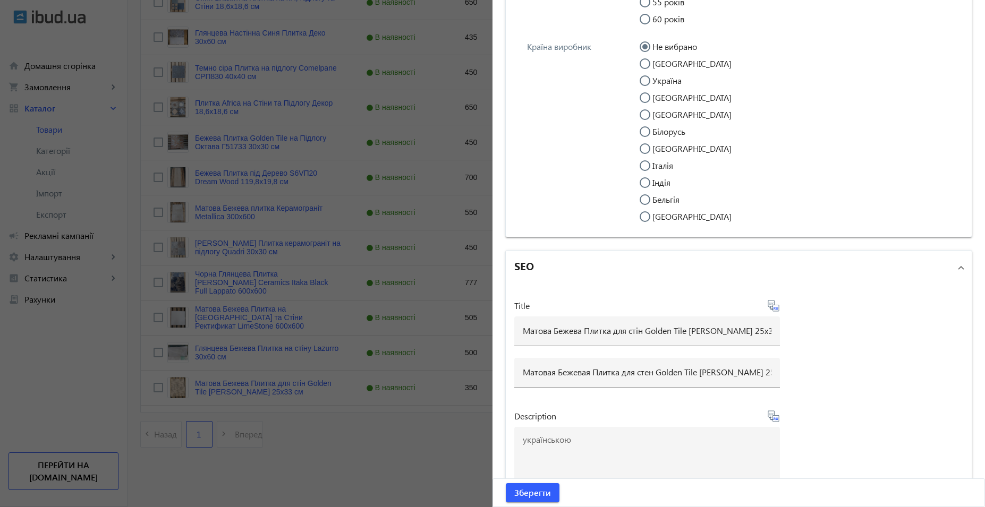
click at [662, 82] on label "Україна" at bounding box center [665, 80] width 31 height 8
click at [661, 82] on input "Україна" at bounding box center [650, 85] width 21 height 21
radio input "true"
click at [522, 487] on span "Зберегти" at bounding box center [532, 493] width 37 height 12
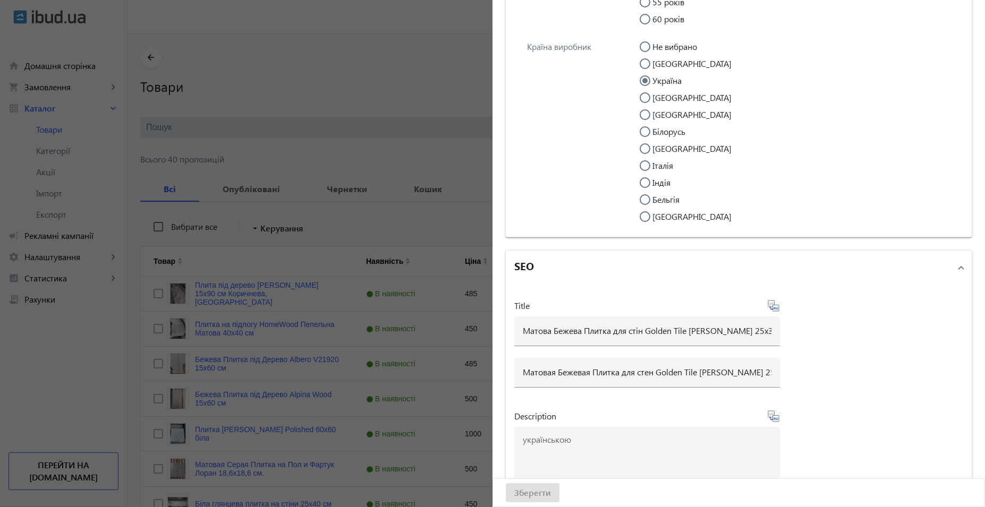
scroll to position [0, 0]
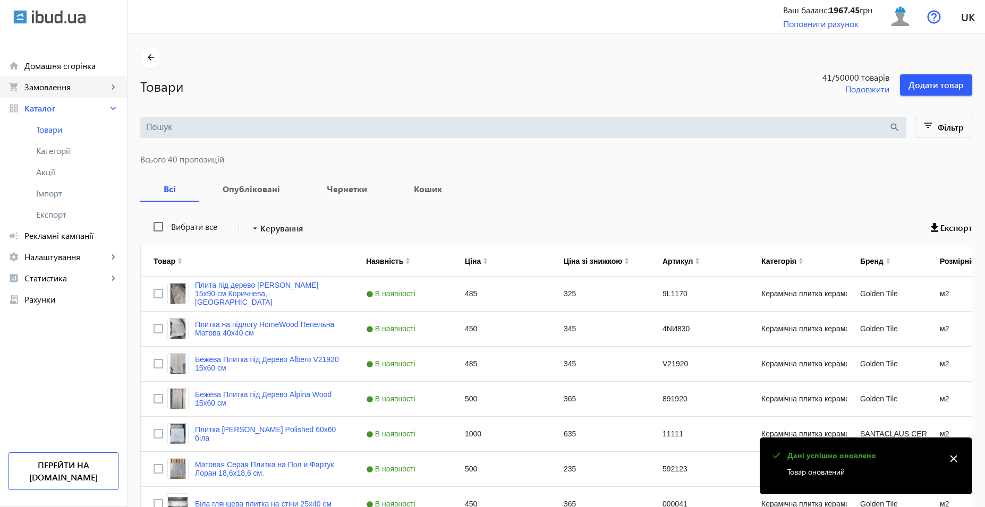
click at [72, 87] on span "Замовлення" at bounding box center [65, 87] width 83 height 11
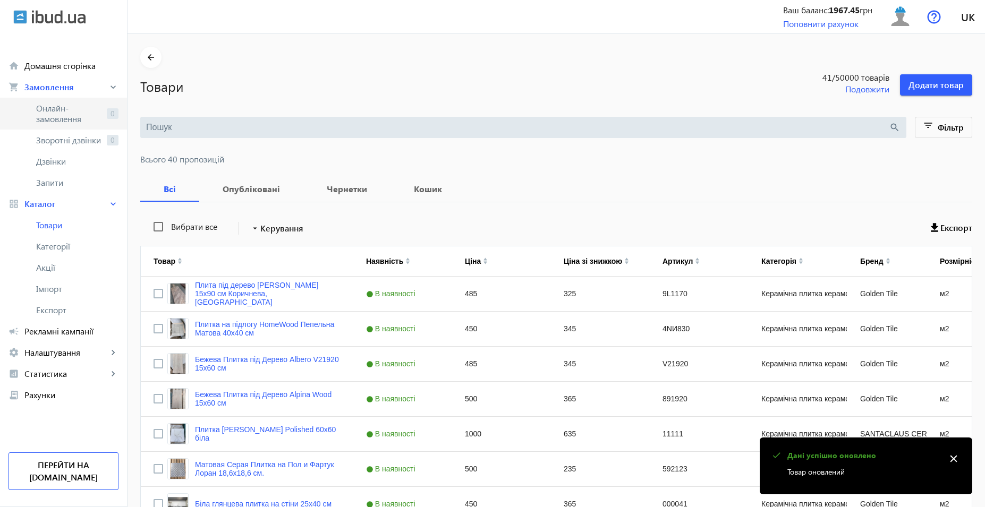
click at [71, 106] on span "Онлайн-замовлення" at bounding box center [69, 113] width 66 height 21
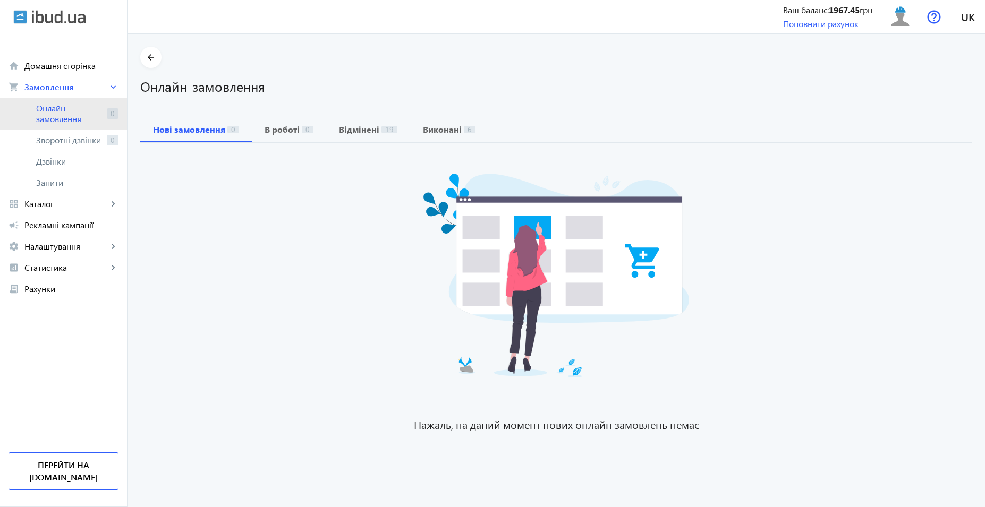
click at [101, 109] on span "Онлайн-замовлення" at bounding box center [69, 113] width 66 height 21
